Goal: Information Seeking & Learning: Learn about a topic

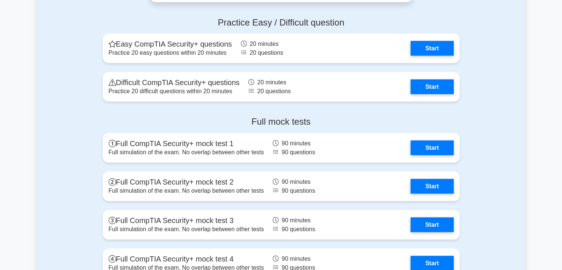
scroll to position [1476, 0]
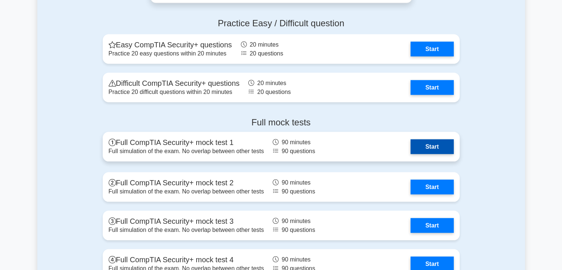
click at [421, 146] on link "Start" at bounding box center [432, 146] width 43 height 15
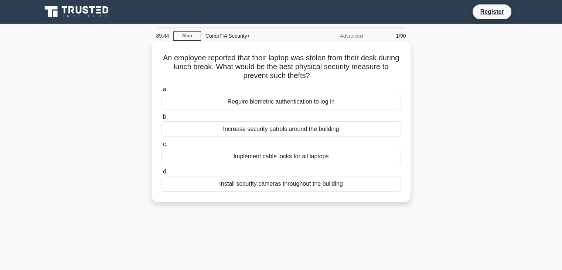
click at [251, 184] on div "Install security cameras throughout the building" at bounding box center [281, 184] width 239 height 16
click at [162, 174] on input "d. Install security cameras throughout the building" at bounding box center [162, 171] width 0 height 5
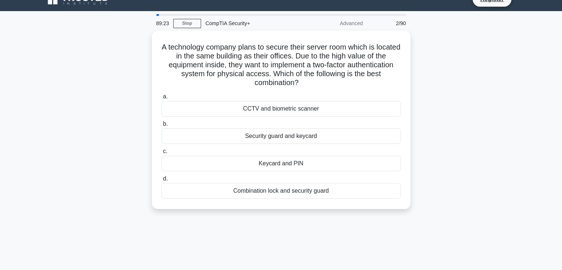
scroll to position [12, 0]
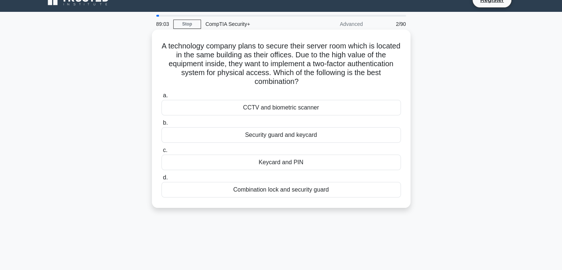
click at [268, 108] on div "CCTV and biometric scanner" at bounding box center [281, 108] width 239 height 16
click at [162, 98] on input "a. CCTV and biometric scanner" at bounding box center [162, 95] width 0 height 5
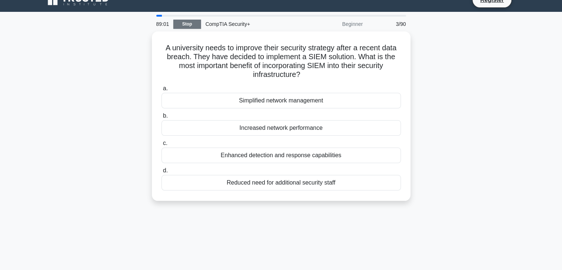
scroll to position [0, 0]
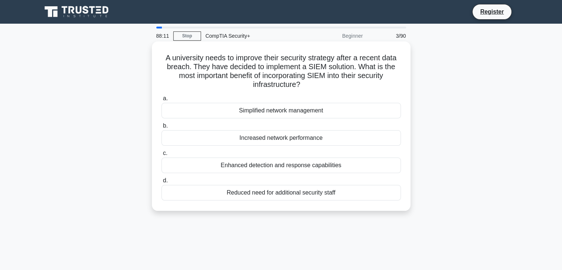
click at [271, 163] on div "Enhanced detection and response capabilities" at bounding box center [281, 165] width 239 height 16
click at [162, 156] on input "c. Enhanced detection and response capabilities" at bounding box center [162, 153] width 0 height 5
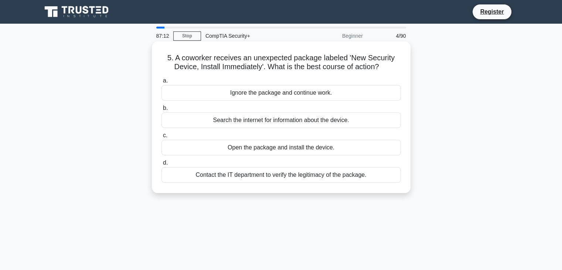
click at [230, 177] on div "Contact the IT department to verify the legitimacy of the package." at bounding box center [281, 175] width 239 height 16
click at [162, 165] on input "d. Contact the IT department to verify the legitimacy of the package." at bounding box center [162, 162] width 0 height 5
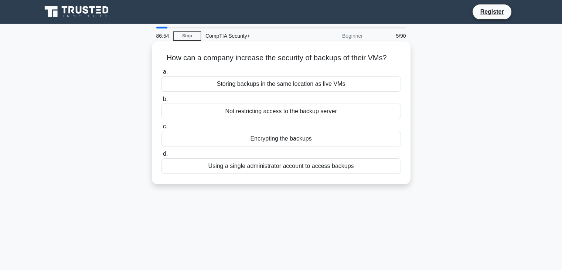
click at [250, 140] on div "Encrypting the backups" at bounding box center [281, 139] width 239 height 16
click at [162, 129] on input "c. Encrypting the backups" at bounding box center [162, 126] width 0 height 5
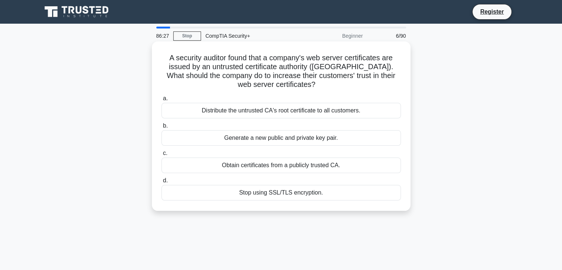
click at [257, 166] on div "Obtain certificates from a publicly trusted CA." at bounding box center [281, 165] width 239 height 16
click at [162, 156] on input "c. Obtain certificates from a publicly trusted CA." at bounding box center [162, 153] width 0 height 5
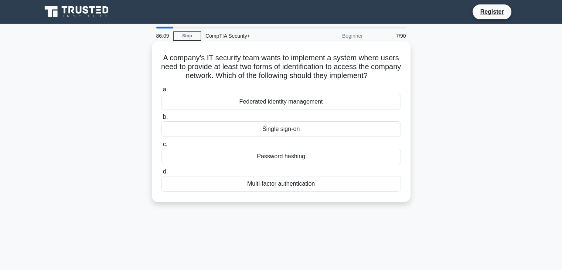
click at [286, 185] on div "Multi-factor authentication" at bounding box center [281, 184] width 239 height 16
click at [162, 174] on input "d. Multi-factor authentication" at bounding box center [162, 171] width 0 height 5
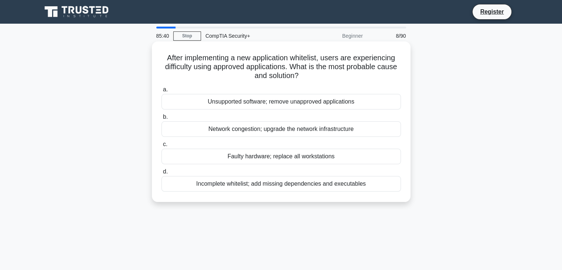
click at [241, 182] on div "Incomplete whitelist; add missing dependencies and executables" at bounding box center [281, 184] width 239 height 16
click at [162, 174] on input "d. Incomplete whitelist; add missing dependencies and executables" at bounding box center [162, 171] width 0 height 5
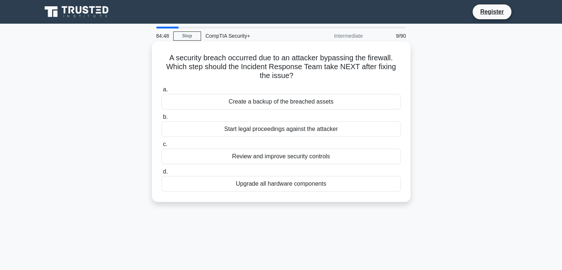
click at [257, 157] on div "Review and improve security controls" at bounding box center [281, 157] width 239 height 16
click at [162, 147] on input "c. Review and improve security controls" at bounding box center [162, 144] width 0 height 5
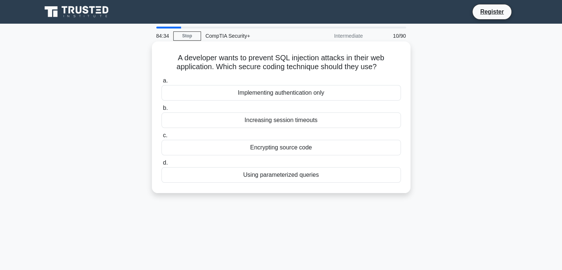
click at [258, 153] on div "Encrypting source code" at bounding box center [281, 148] width 239 height 16
click at [162, 138] on input "c. Encrypting source code" at bounding box center [162, 135] width 0 height 5
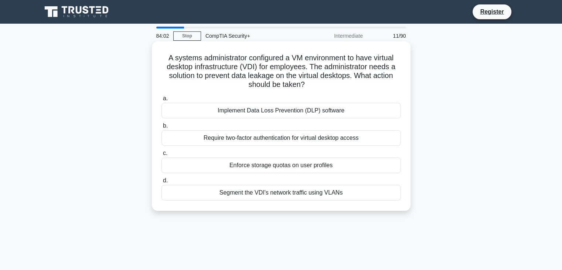
click at [275, 113] on div "Implement Data Loss Prevention (DLP) software" at bounding box center [281, 111] width 239 height 16
click at [162, 101] on input "a. Implement Data Loss Prevention (DLP) software" at bounding box center [162, 98] width 0 height 5
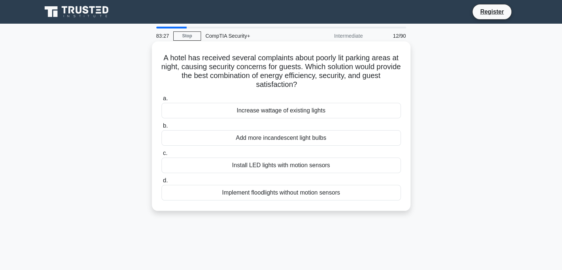
click at [273, 163] on div "Install LED lights with motion sensors" at bounding box center [281, 165] width 239 height 16
click at [162, 156] on input "c. Install LED lights with motion sensors" at bounding box center [162, 153] width 0 height 5
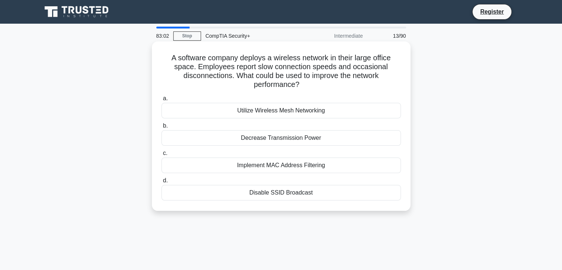
click at [265, 191] on div "Disable SSID Broadcast" at bounding box center [281, 193] width 239 height 16
click at [162, 183] on input "d. Disable SSID Broadcast" at bounding box center [162, 180] width 0 height 5
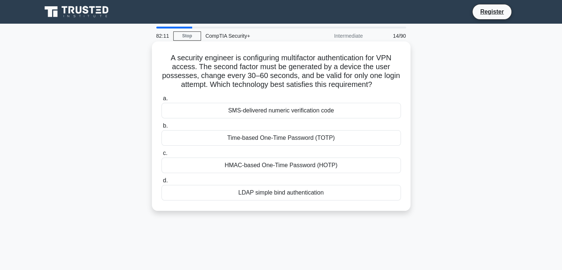
click at [256, 139] on div "Time-based One-Time Password (TOTP)" at bounding box center [281, 138] width 239 height 16
click at [162, 128] on input "b. Time-based One-Time Password (TOTP)" at bounding box center [162, 125] width 0 height 5
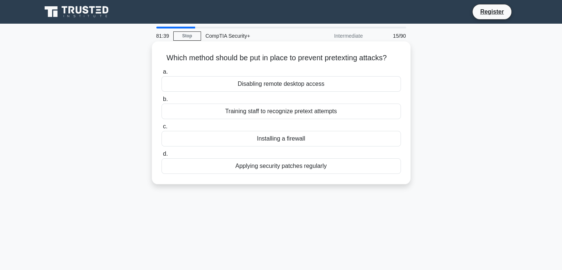
click at [272, 89] on div "Disabling remote desktop access" at bounding box center [281, 84] width 239 height 16
click at [162, 74] on input "a. Disabling remote desktop access" at bounding box center [162, 71] width 0 height 5
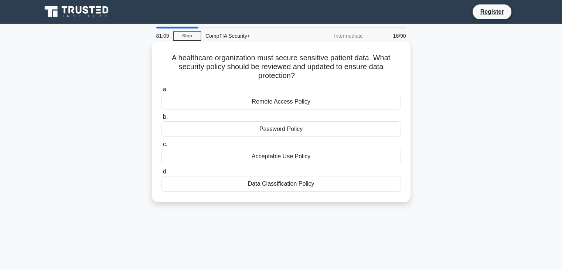
click at [272, 183] on div "Data Classification Policy" at bounding box center [281, 184] width 239 height 16
click at [162, 174] on input "d. Data Classification Policy" at bounding box center [162, 171] width 0 height 5
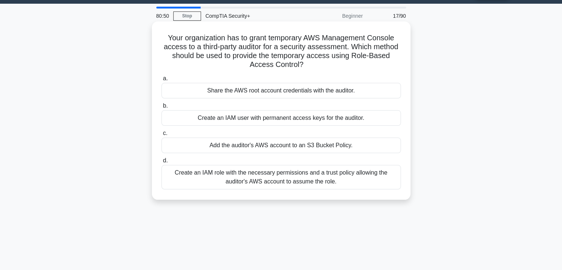
scroll to position [21, 0]
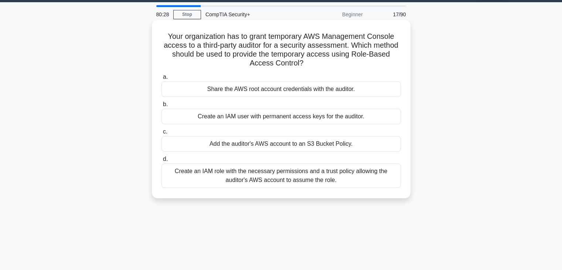
click at [276, 178] on div "Create an IAM role with the necessary permissions and a trust policy allowing t…" at bounding box center [281, 175] width 239 height 24
click at [162, 162] on input "d. Create an IAM role with the necessary permissions and a trust policy allowin…" at bounding box center [162, 159] width 0 height 5
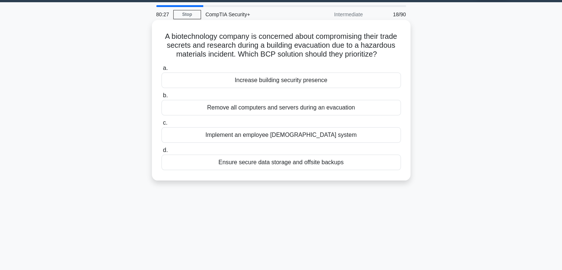
scroll to position [0, 0]
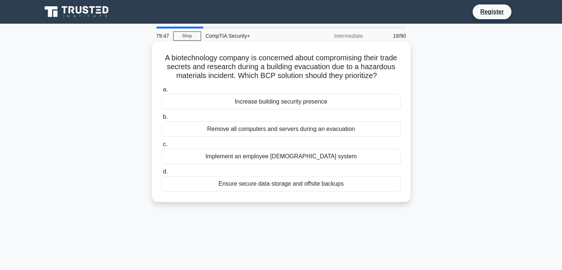
click at [233, 191] on div "Ensure secure data storage and offsite backups" at bounding box center [281, 184] width 239 height 16
click at [162, 174] on input "d. Ensure secure data storage and offsite backups" at bounding box center [162, 171] width 0 height 5
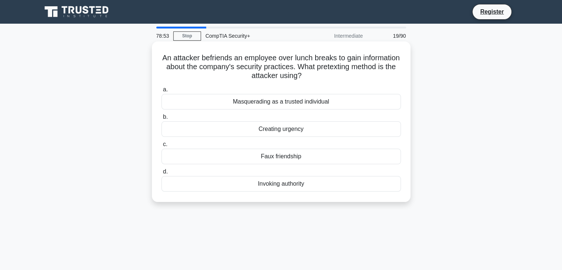
click at [279, 160] on div "Faux friendship" at bounding box center [281, 157] width 239 height 16
click at [162, 147] on input "c. Faux friendship" at bounding box center [162, 144] width 0 height 5
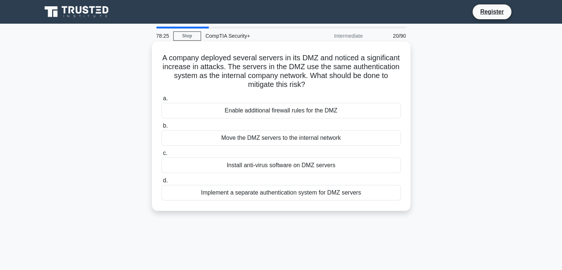
click at [256, 112] on div "Enable additional firewall rules for the DMZ" at bounding box center [281, 111] width 239 height 16
click at [162, 101] on input "a. Enable additional firewall rules for the DMZ" at bounding box center [162, 98] width 0 height 5
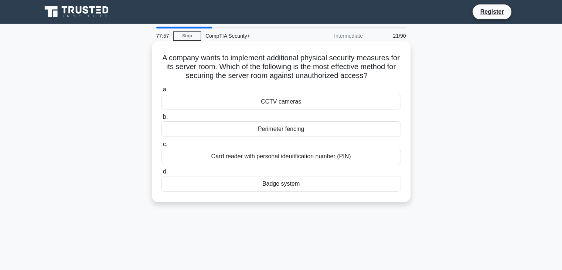
click at [276, 159] on div "Card reader with personal identification number (PIN)" at bounding box center [281, 157] width 239 height 16
click at [162, 147] on input "c. Card reader with personal identification number (PIN)" at bounding box center [162, 144] width 0 height 5
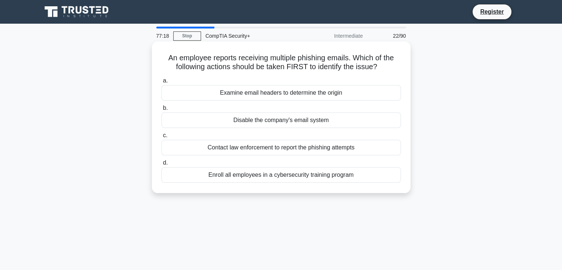
click at [297, 93] on div "Examine email headers to determine the origin" at bounding box center [281, 93] width 239 height 16
click at [162, 83] on input "a. Examine email headers to determine the origin" at bounding box center [162, 80] width 0 height 5
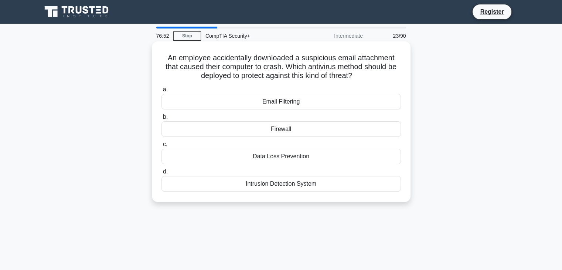
click at [282, 102] on div "Email Filtering" at bounding box center [281, 102] width 239 height 16
click at [162, 92] on input "a. Email Filtering" at bounding box center [162, 89] width 0 height 5
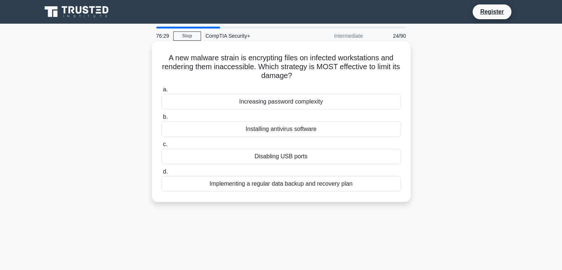
click at [281, 130] on div "Installing antivirus software" at bounding box center [281, 129] width 239 height 16
click at [162, 119] on input "b. Installing antivirus software" at bounding box center [162, 117] width 0 height 5
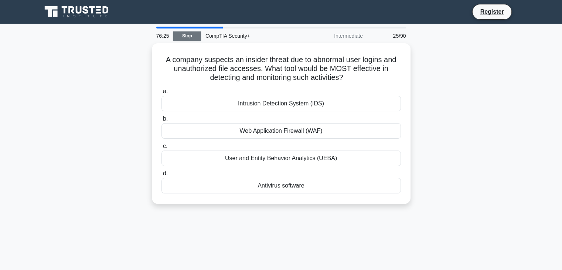
click at [188, 37] on link "Stop" at bounding box center [187, 35] width 28 height 9
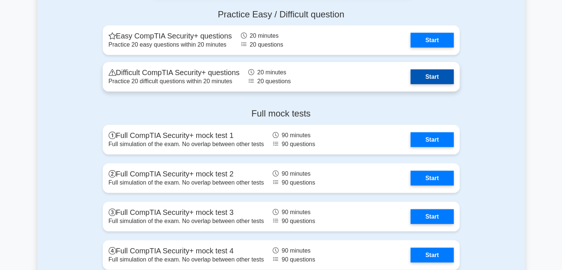
scroll to position [1483, 0]
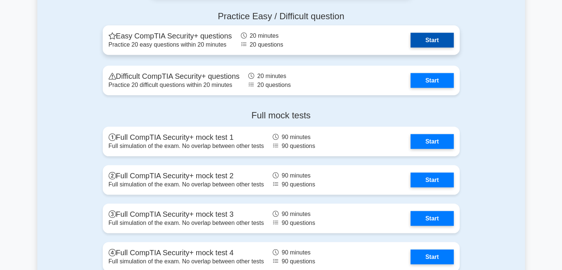
click at [411, 44] on link "Start" at bounding box center [432, 40] width 43 height 15
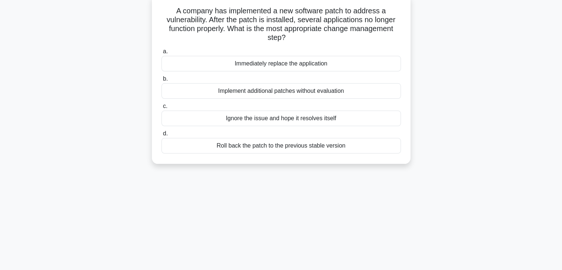
scroll to position [47, 0]
click at [242, 143] on div "Roll back the patch to the previous stable version" at bounding box center [281, 145] width 239 height 16
click at [162, 136] on input "d. Roll back the patch to the previous stable version" at bounding box center [162, 133] width 0 height 5
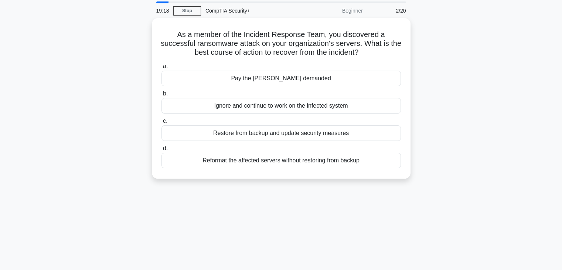
scroll to position [26, 0]
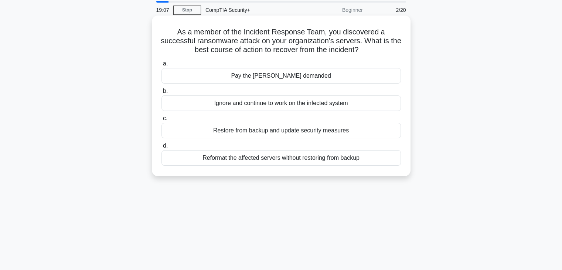
click at [244, 130] on div "Restore from backup and update security measures" at bounding box center [281, 131] width 239 height 16
click at [162, 121] on input "c. Restore from backup and update security measures" at bounding box center [162, 118] width 0 height 5
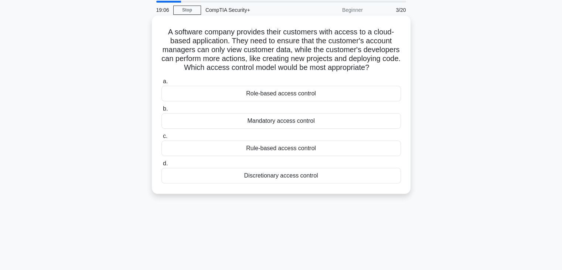
scroll to position [0, 0]
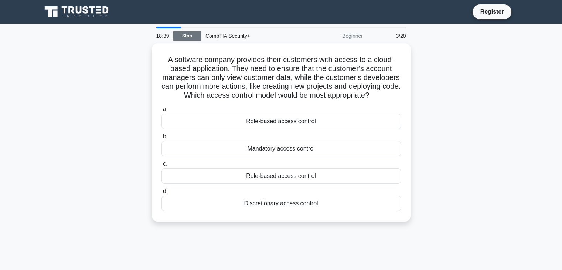
click at [192, 35] on link "Stop" at bounding box center [187, 35] width 28 height 9
